Goal: Find specific page/section: Find specific page/section

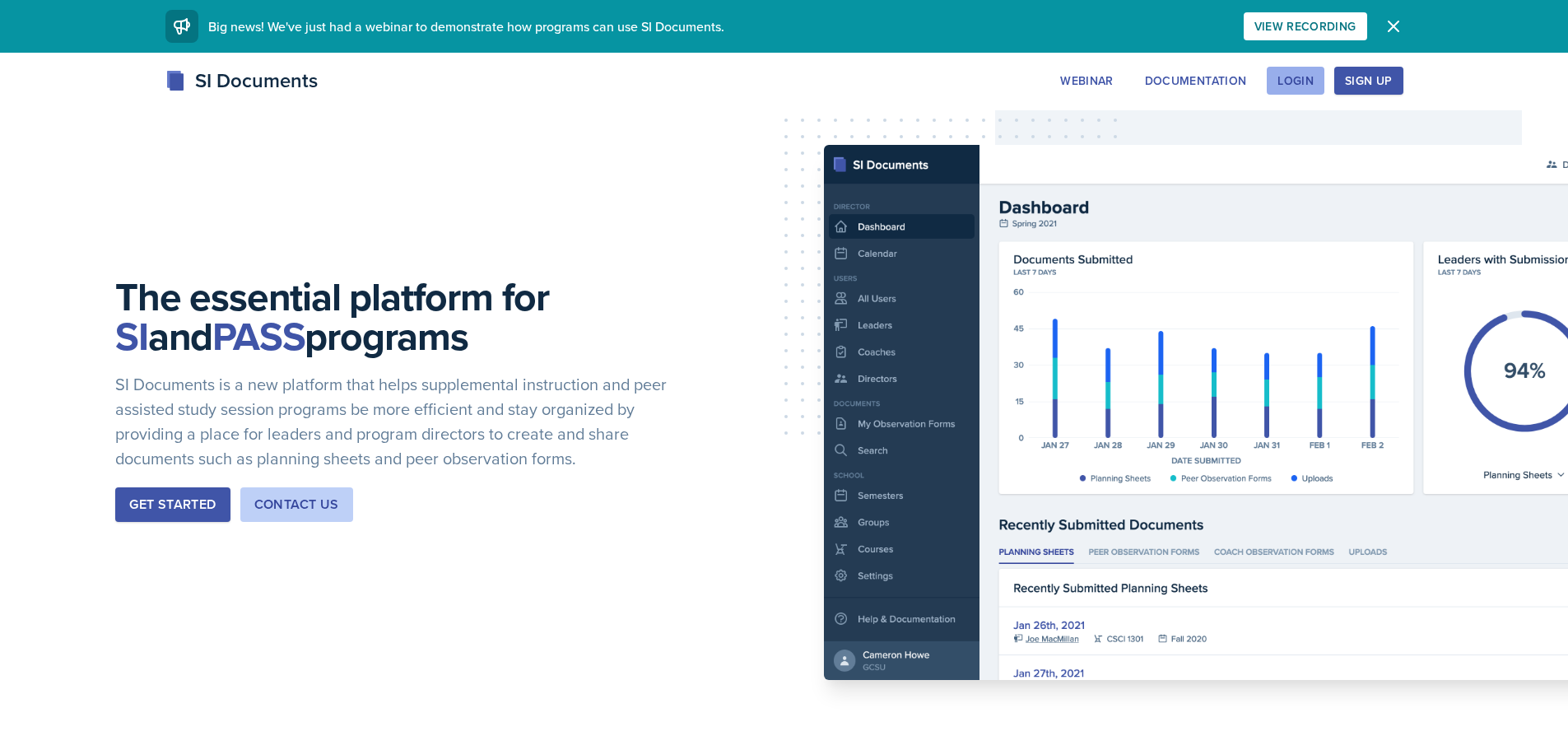
click at [1297, 85] on div "Login" at bounding box center [1295, 80] width 37 height 13
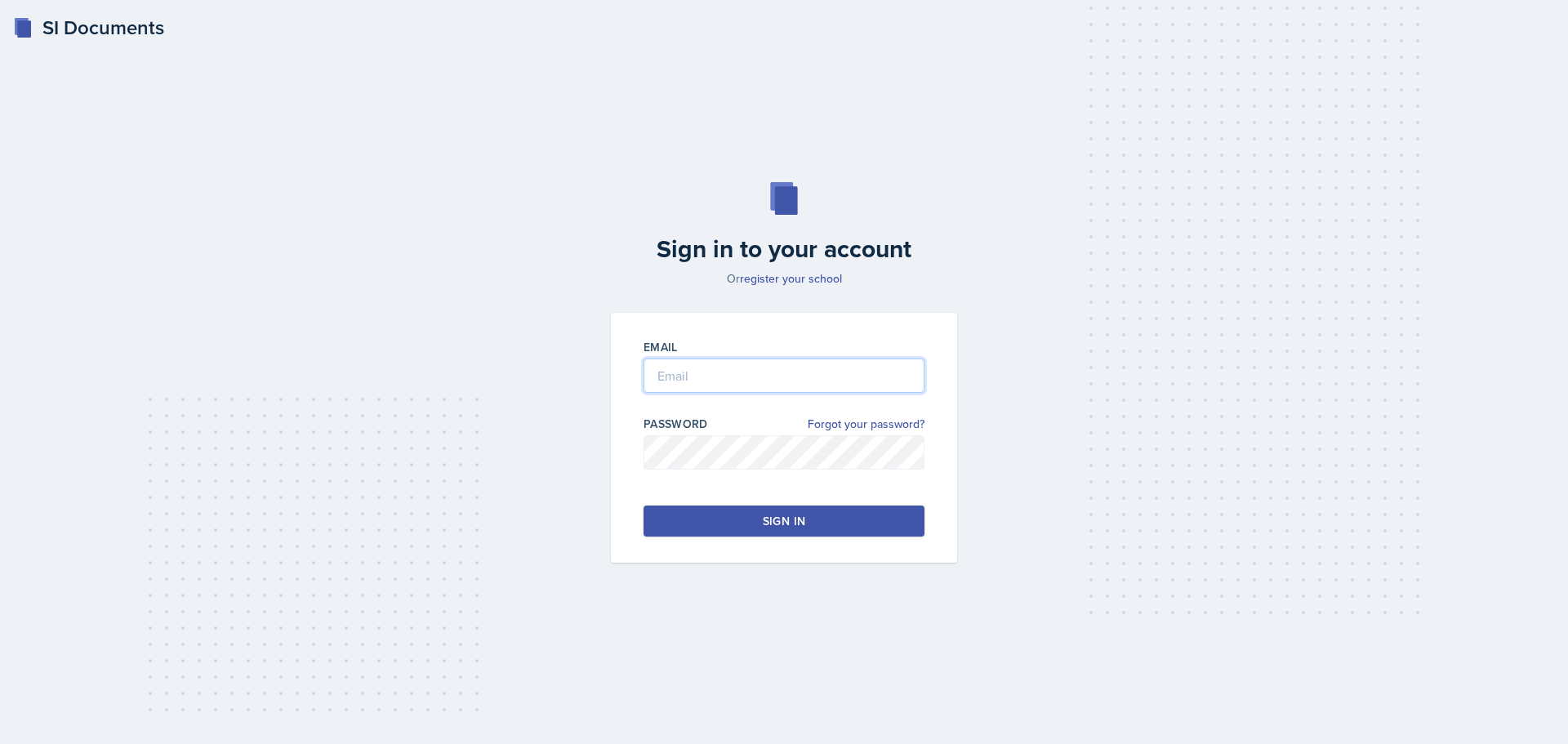
type input "[EMAIL_ADDRESS][DOMAIN_NAME]"
click at [837, 519] on button "Sign in" at bounding box center [784, 521] width 281 height 31
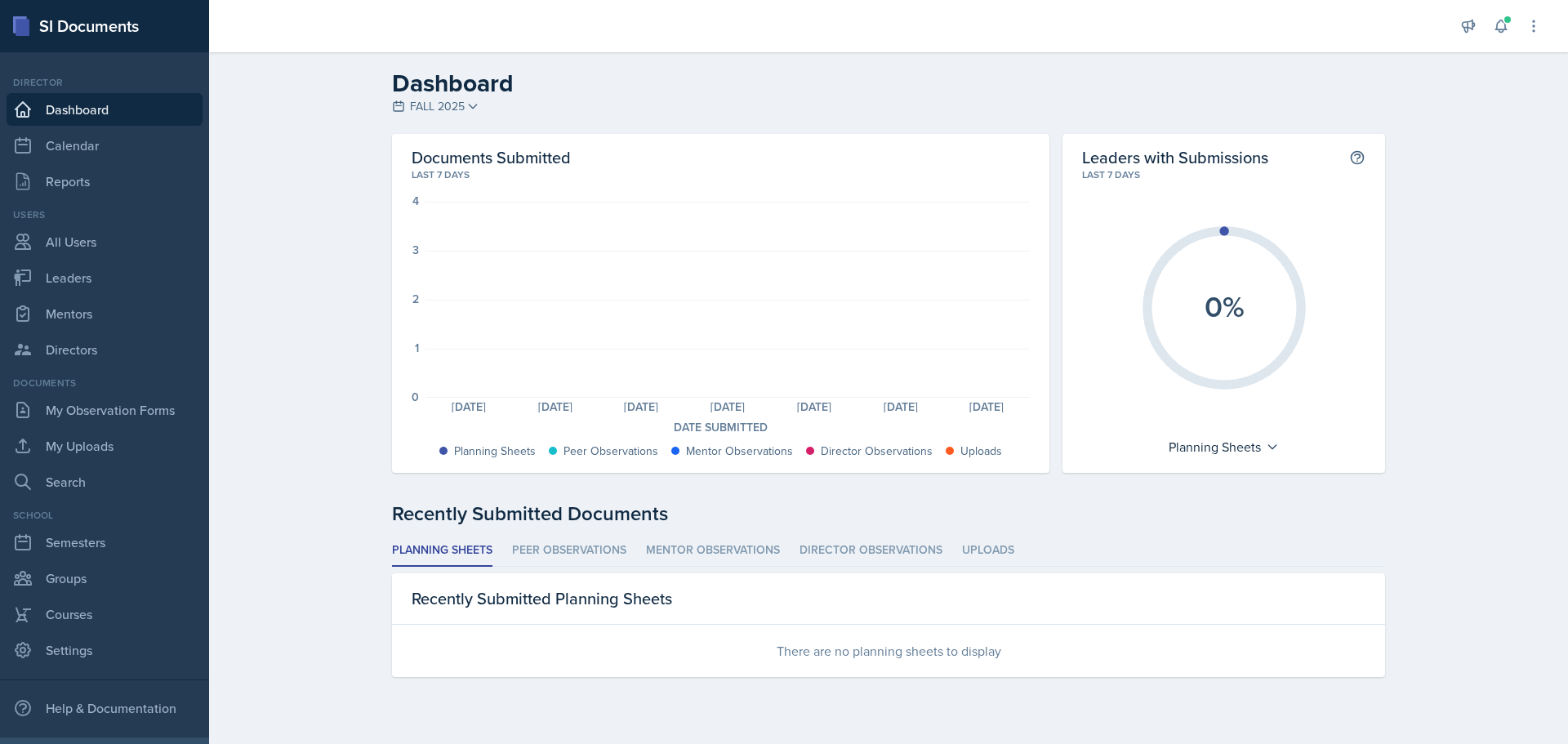
click at [472, 108] on icon at bounding box center [473, 106] width 13 height 13
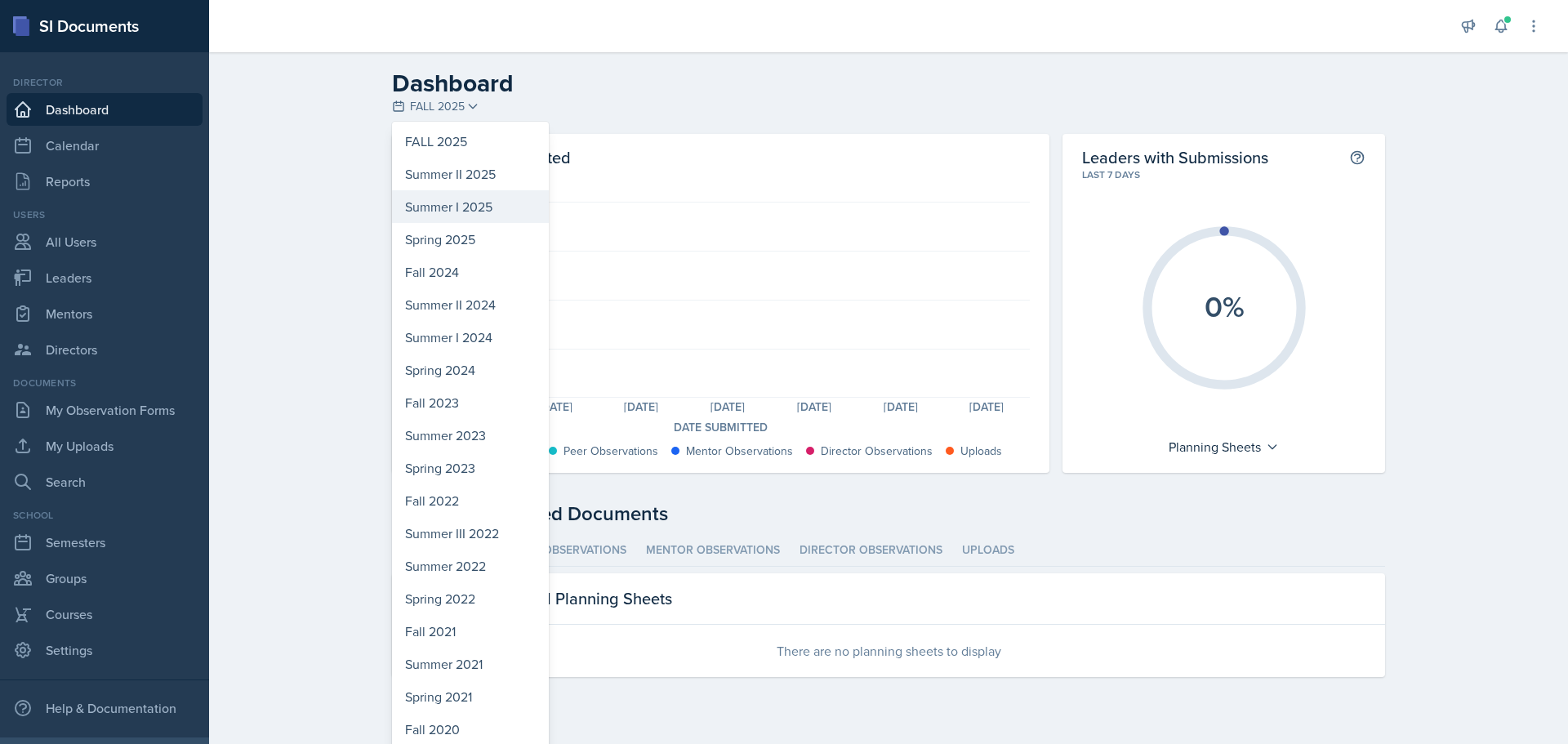
click at [447, 205] on div "Summer I 2025" at bounding box center [471, 206] width 157 height 33
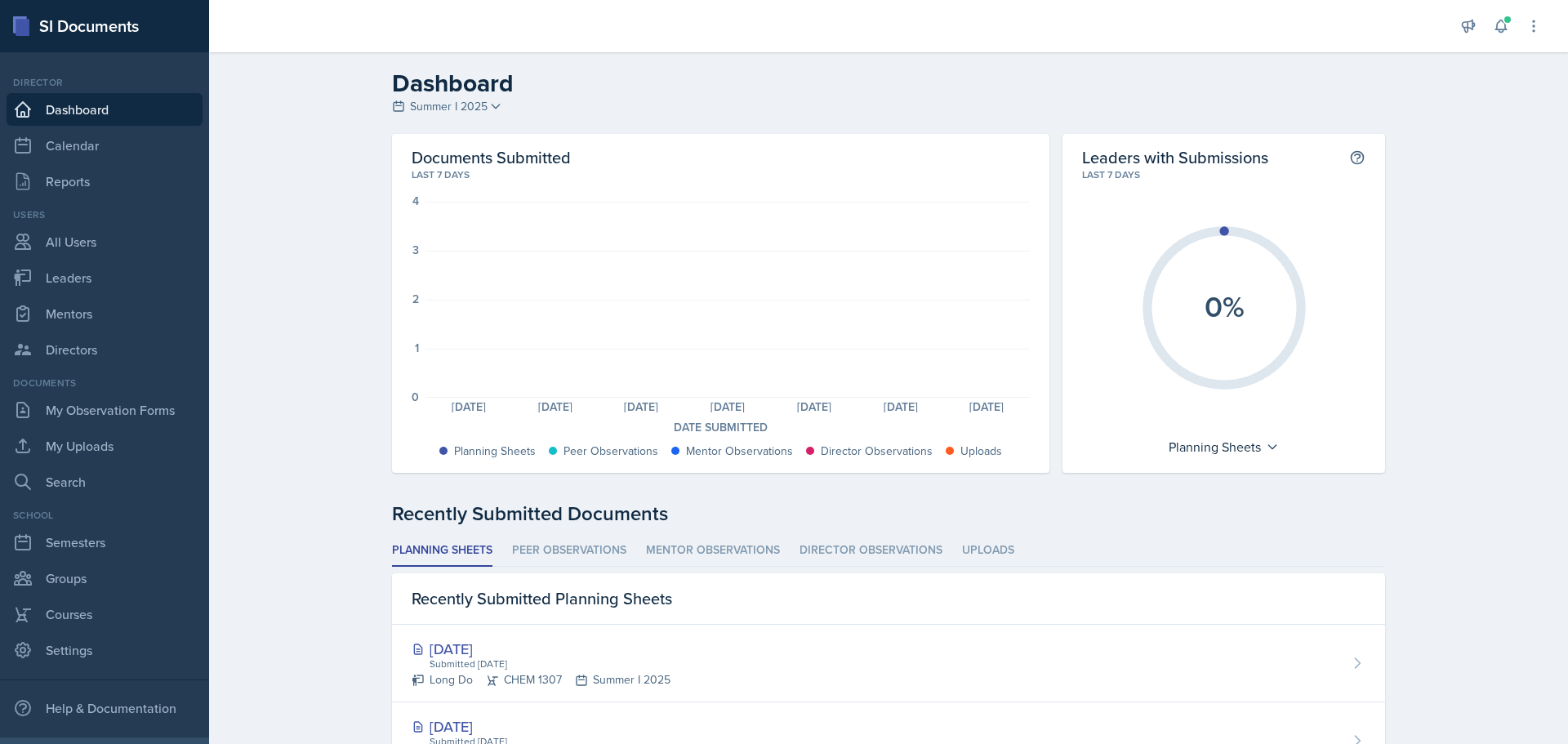
click at [442, 109] on span "Summer I 2025" at bounding box center [449, 107] width 78 height 17
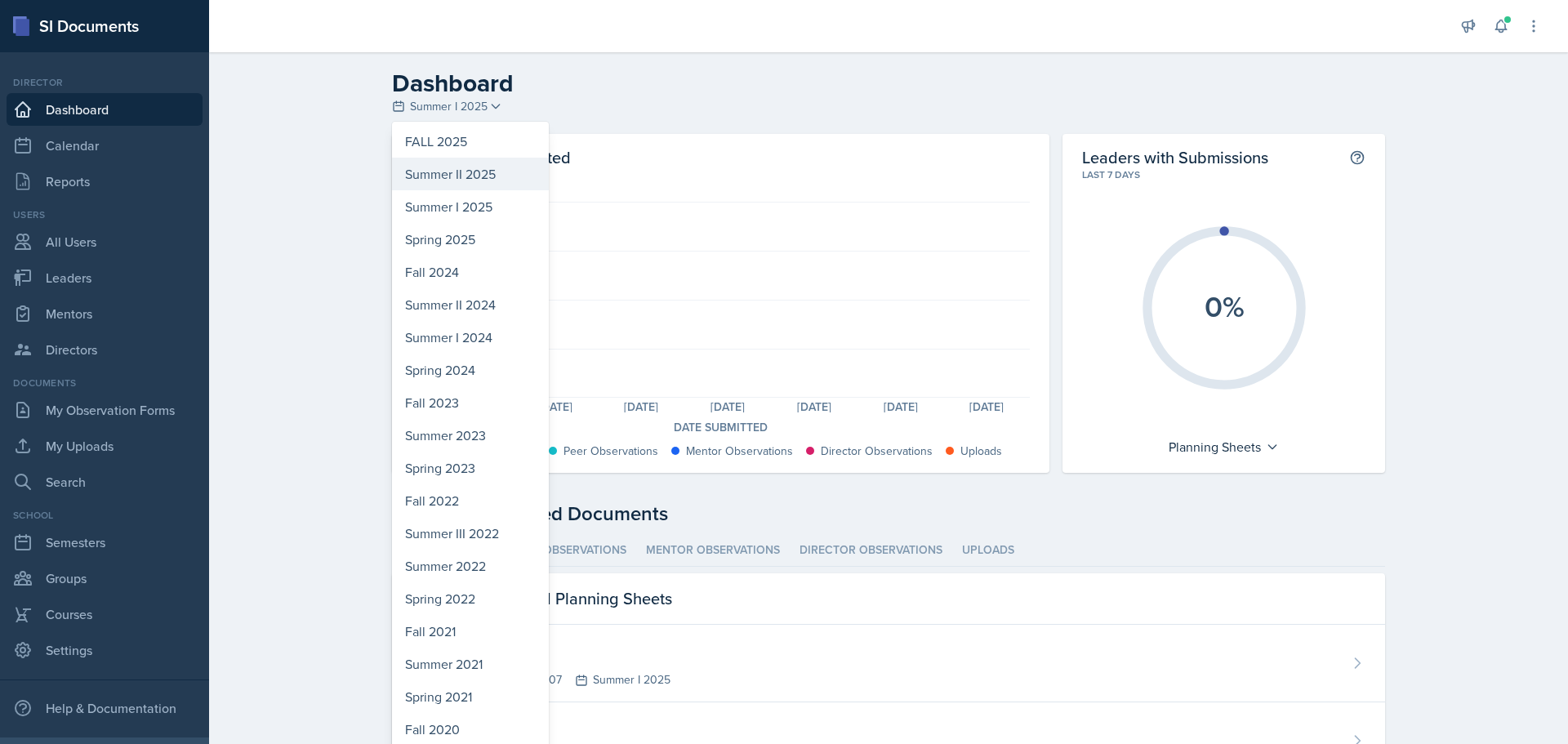
click at [438, 177] on div "Summer II 2025" at bounding box center [471, 174] width 157 height 33
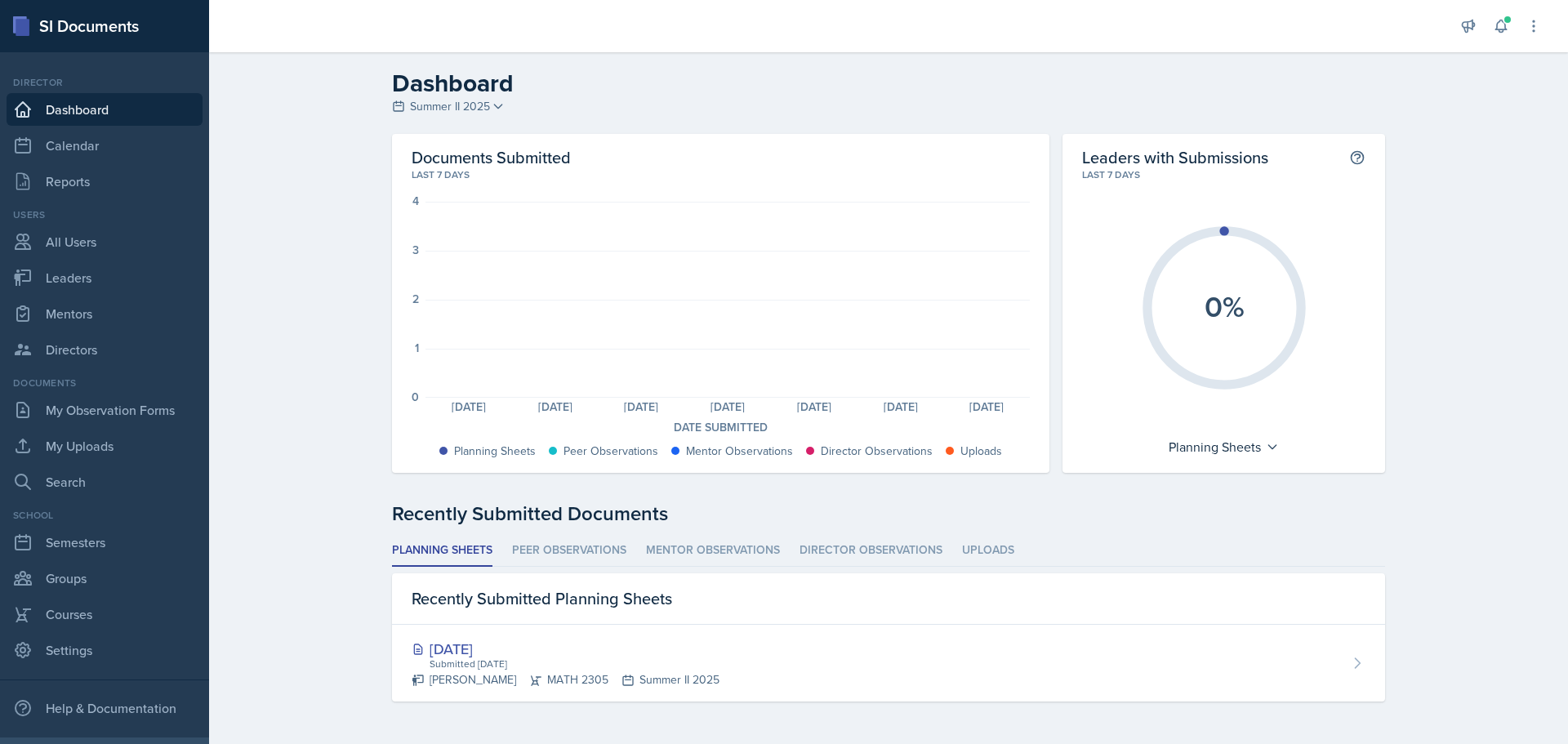
click at [445, 109] on span "Summer II 2025" at bounding box center [450, 107] width 80 height 17
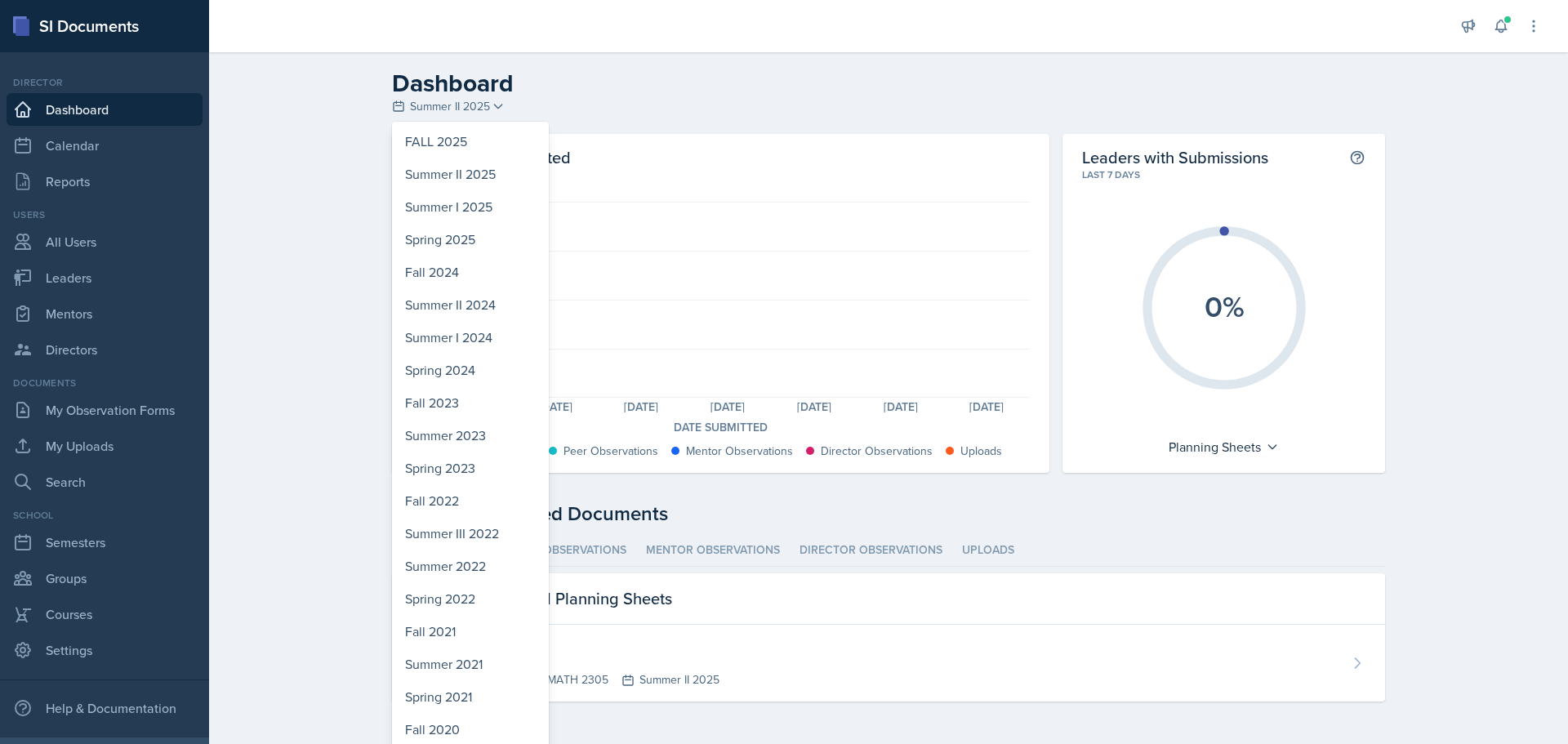
click at [603, 85] on h2 "Dashboard" at bounding box center [888, 83] width 993 height 30
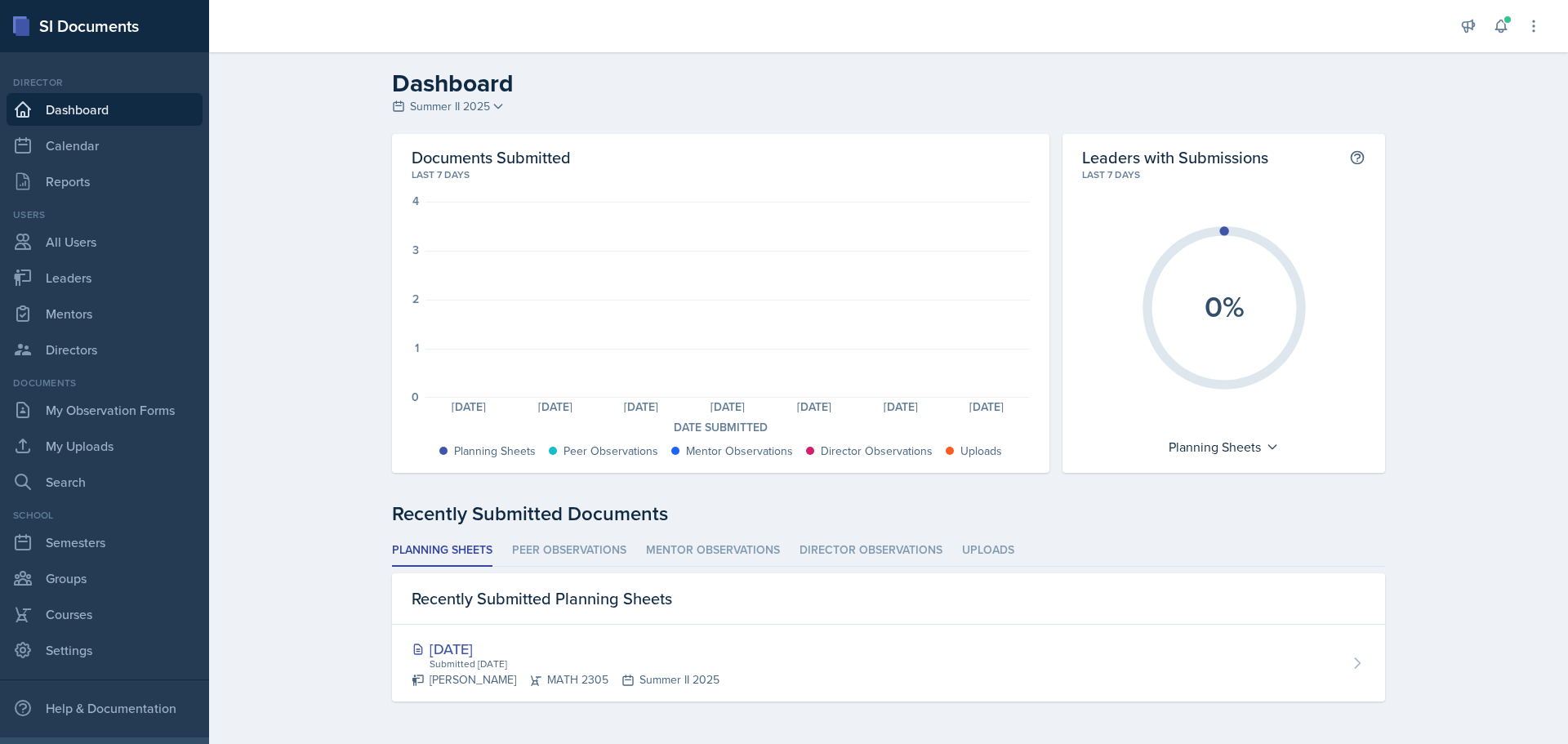
click at [422, 249] on div "4 3 2 1 0" at bounding box center [418, 307] width 14 height 224
click at [418, 298] on div "2" at bounding box center [416, 299] width 7 height 12
click at [498, 108] on icon at bounding box center [498, 107] width 8 height 4
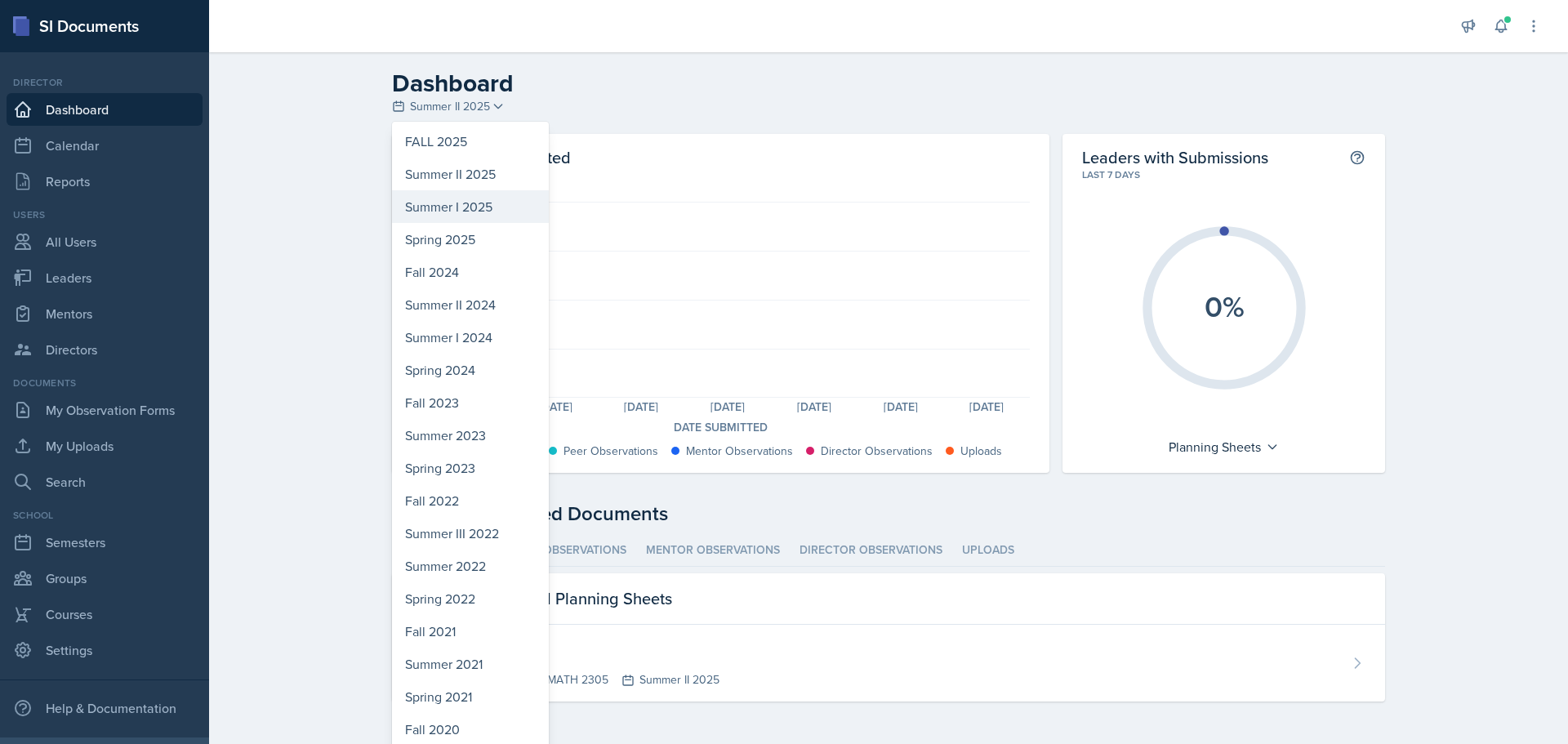
click at [440, 206] on div "Summer I 2025" at bounding box center [471, 206] width 157 height 33
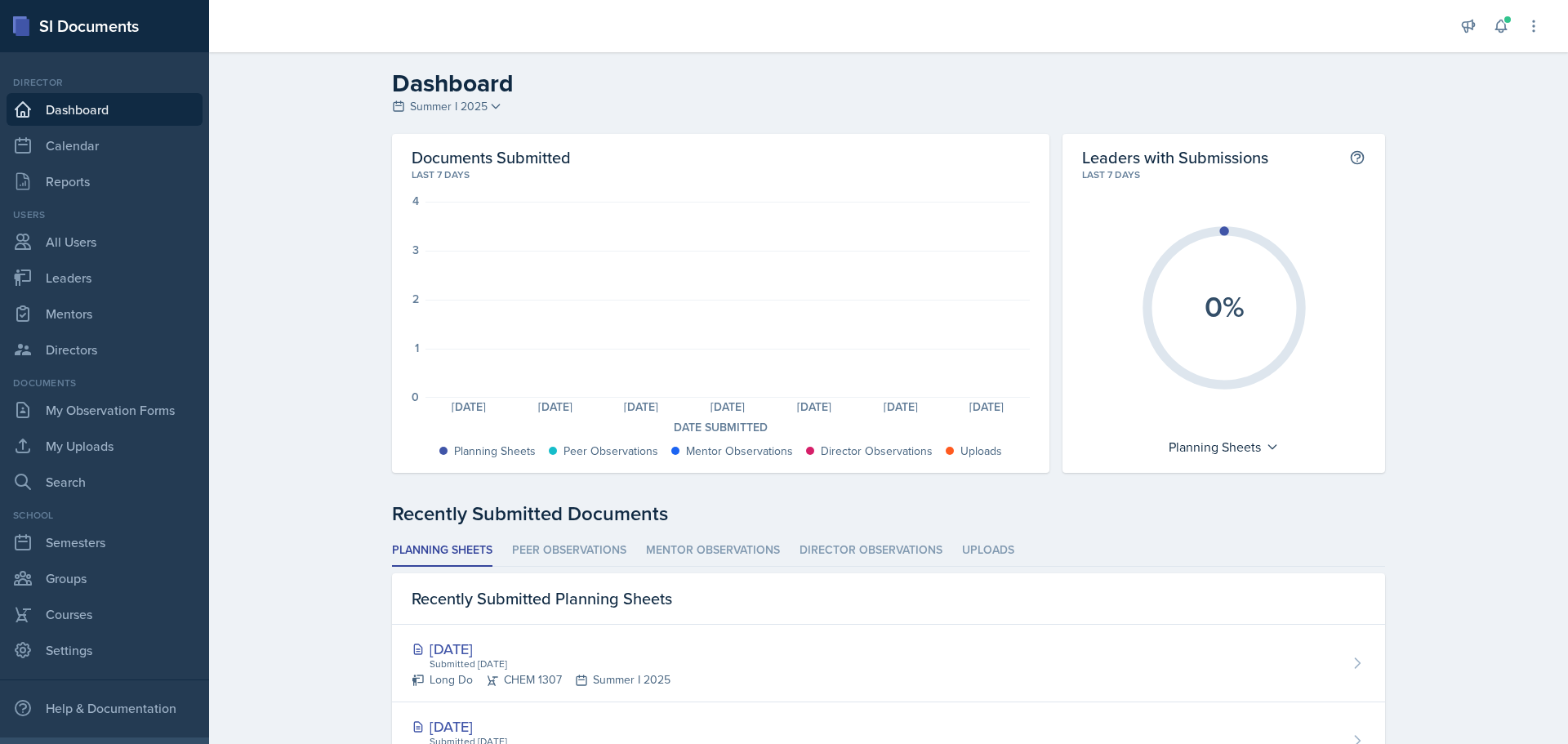
click at [473, 104] on span "Summer I 2025" at bounding box center [449, 107] width 78 height 17
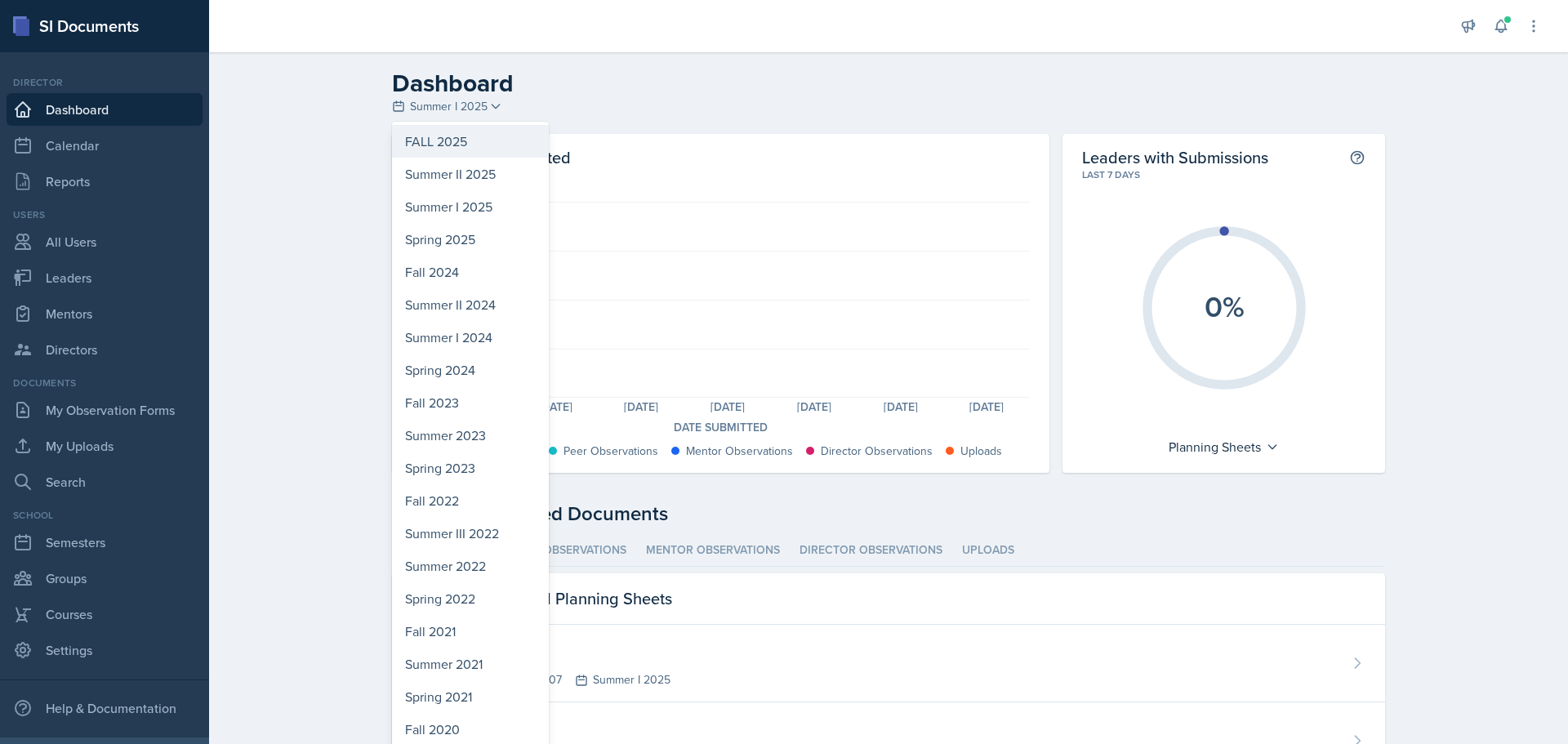
click at [437, 139] on div "FALL 2025" at bounding box center [471, 141] width 157 height 33
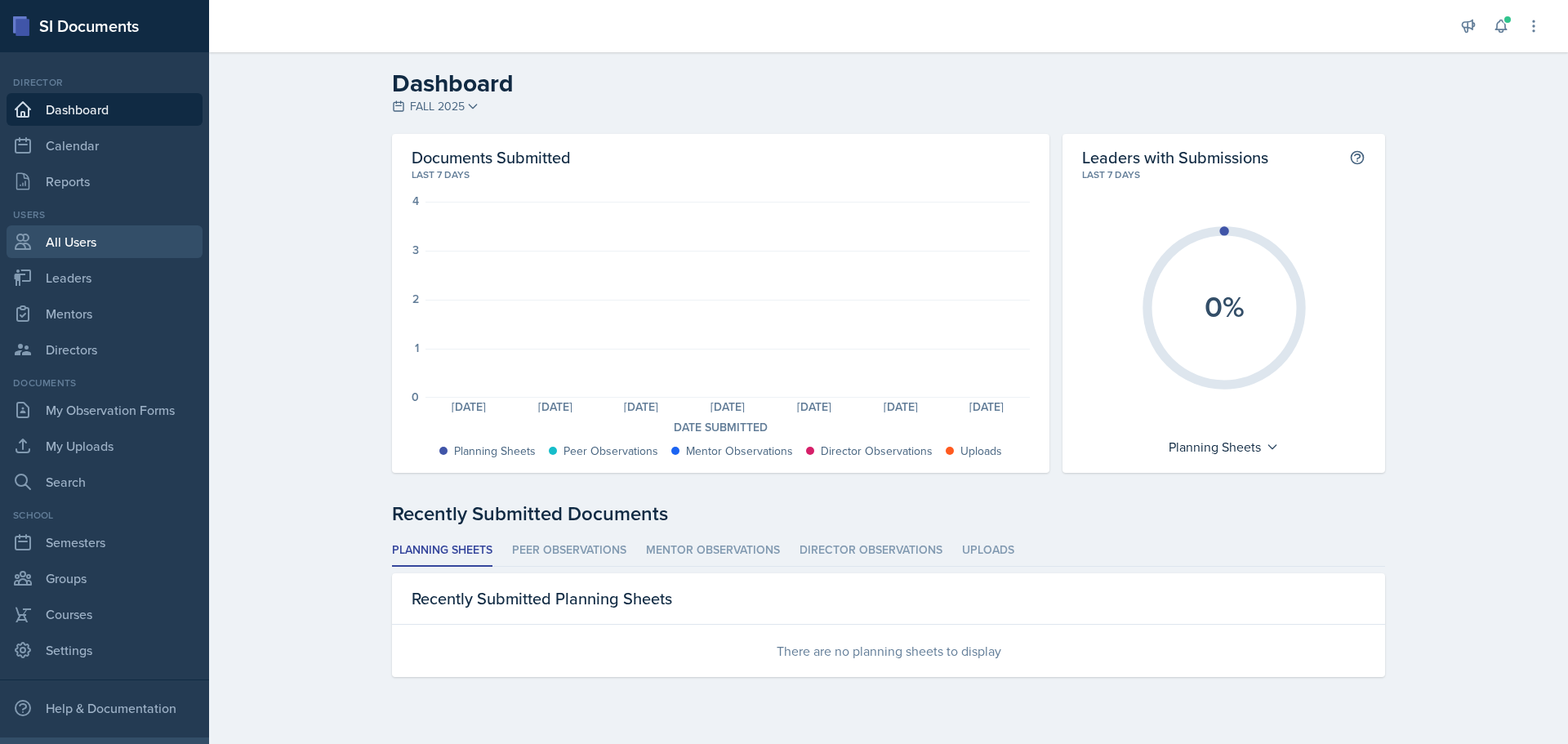
click at [95, 240] on link "All Users" at bounding box center [105, 242] width 196 height 33
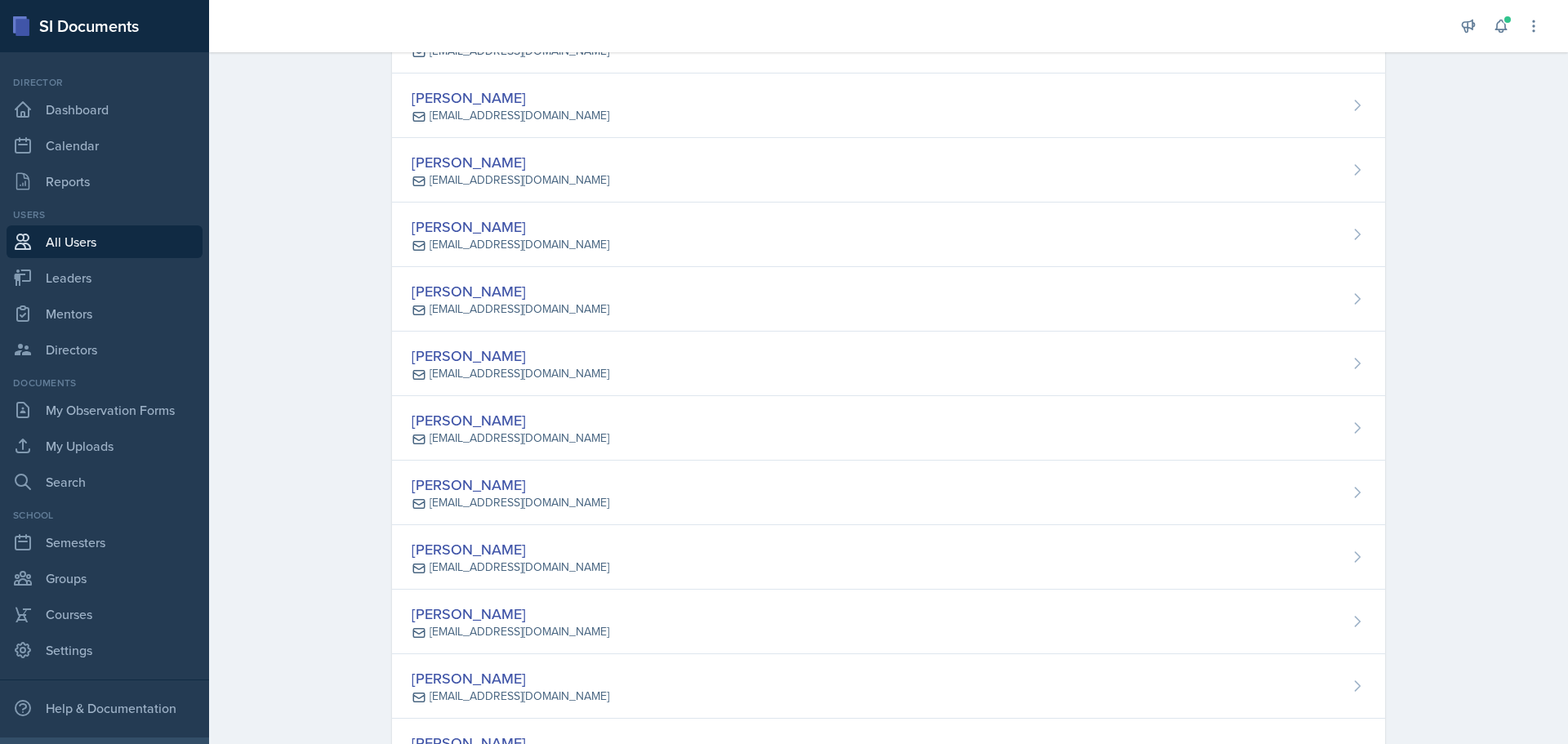
scroll to position [1062, 0]
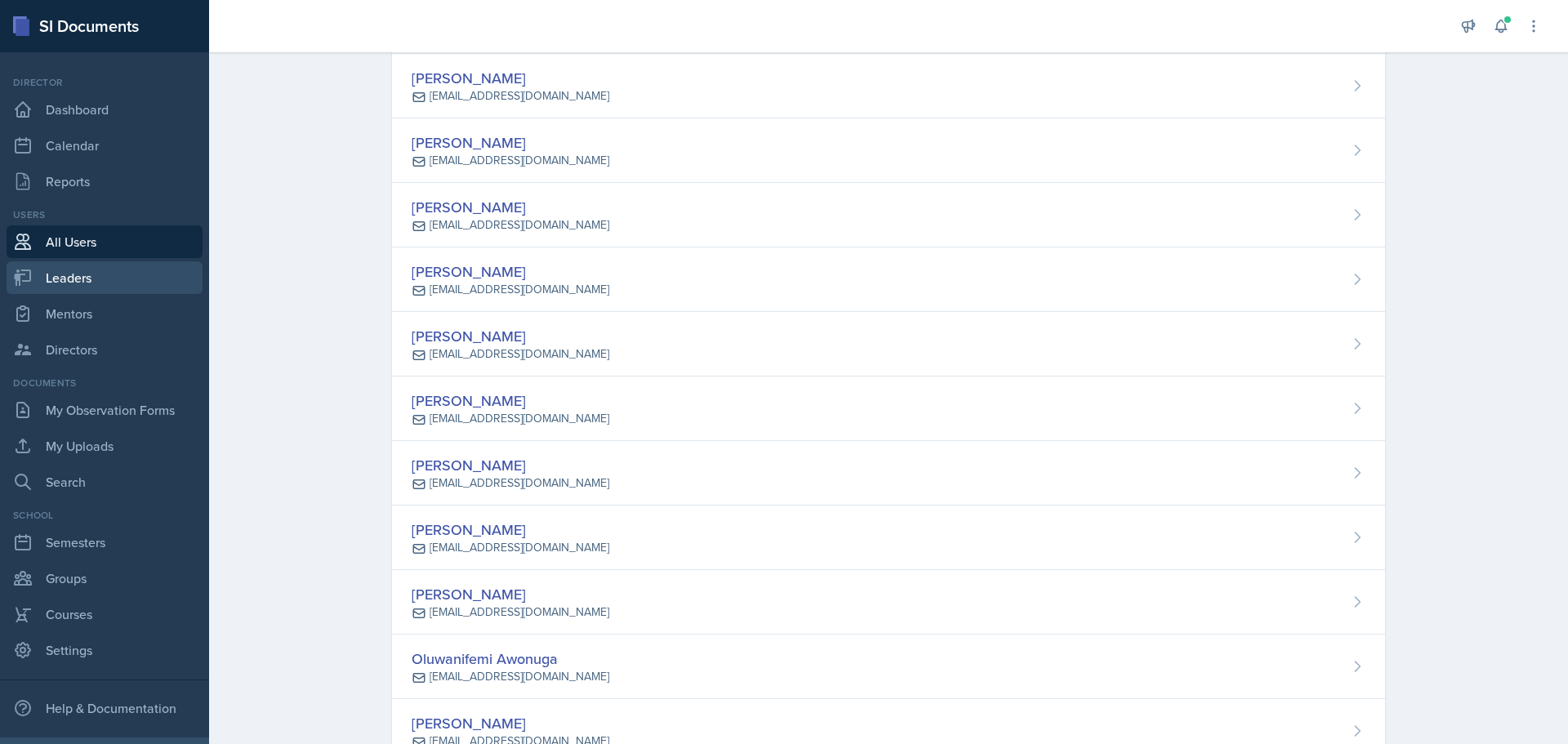
click at [80, 276] on link "Leaders" at bounding box center [105, 277] width 196 height 33
select select "0924c876-6fa7-4296-b593-7db6428ef465"
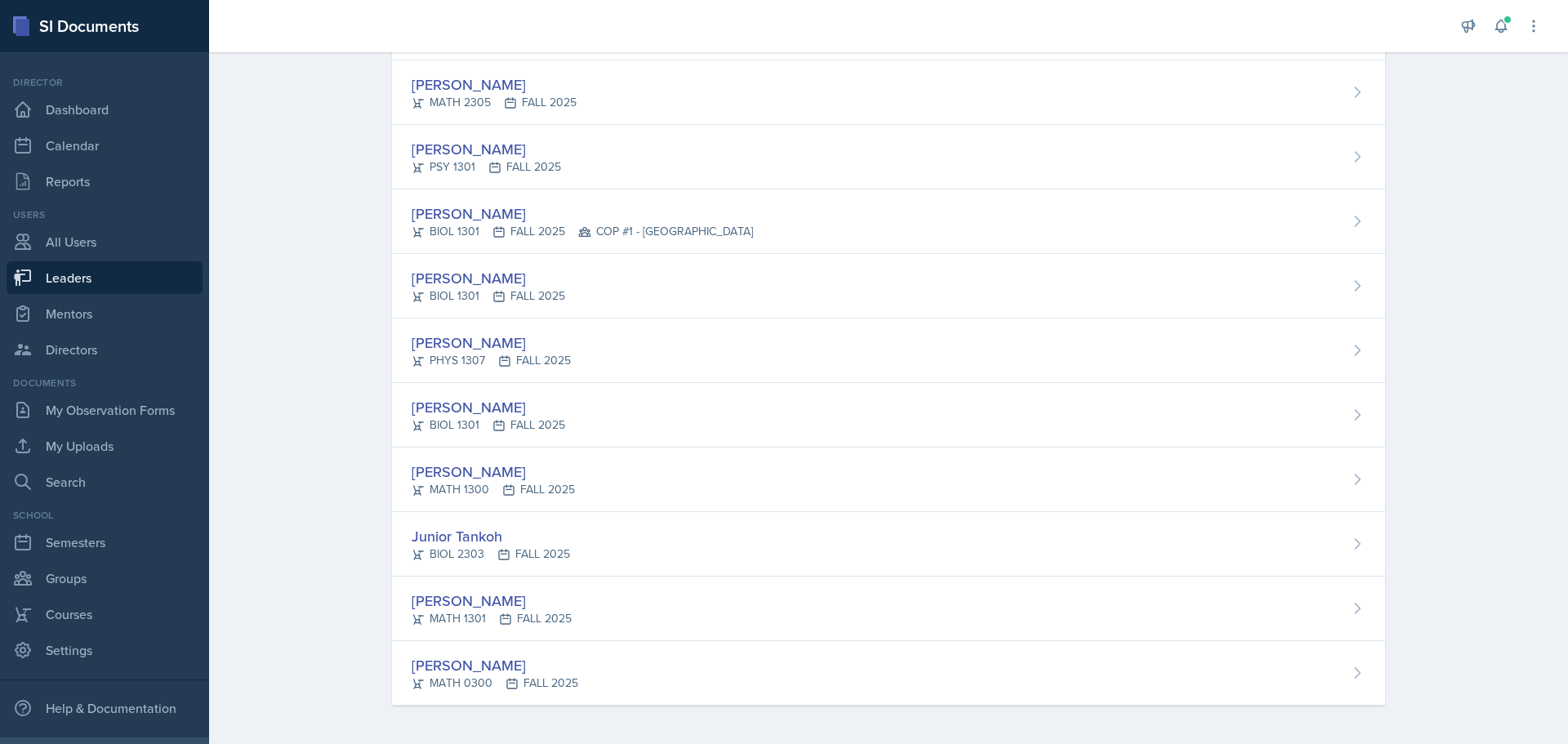
scroll to position [1185, 0]
